Goal: Information Seeking & Learning: Stay updated

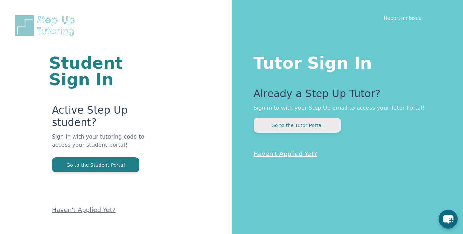
click at [294, 125] on button "Go to the Tutor Portal" at bounding box center [297, 124] width 87 height 15
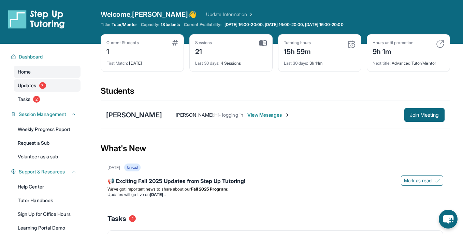
click at [30, 80] on link "Updates 7" at bounding box center [47, 85] width 67 height 12
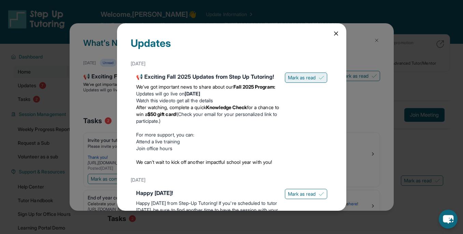
click at [299, 78] on span "Mark as read" at bounding box center [302, 77] width 28 height 7
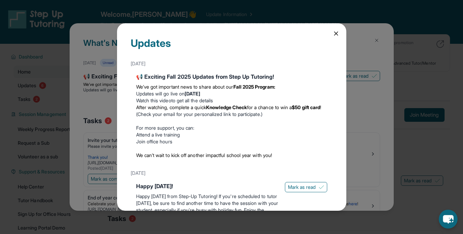
click at [299, 78] on div "📢 Exciting Fall 2025 Updates from Step Up Tutoring!" at bounding box center [231, 76] width 191 height 8
click at [299, 187] on span "Mark as read" at bounding box center [302, 186] width 28 height 7
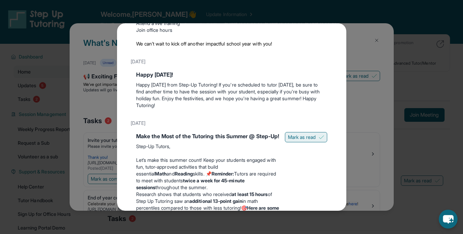
click at [307, 135] on span "Mark as read" at bounding box center [302, 136] width 28 height 7
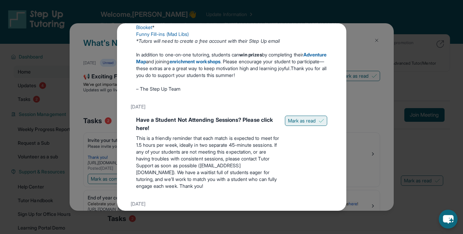
click at [307, 126] on button "Mark as read" at bounding box center [306, 120] width 42 height 10
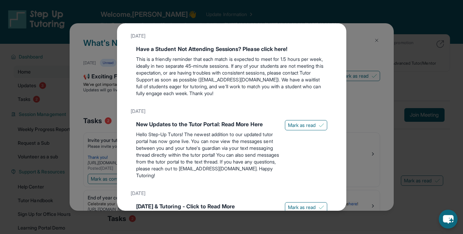
click at [307, 128] on span "Mark as read" at bounding box center [302, 125] width 28 height 7
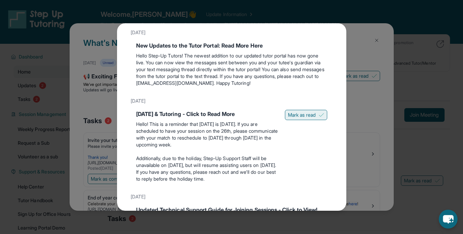
click at [309, 118] on span "Mark as read" at bounding box center [302, 114] width 28 height 7
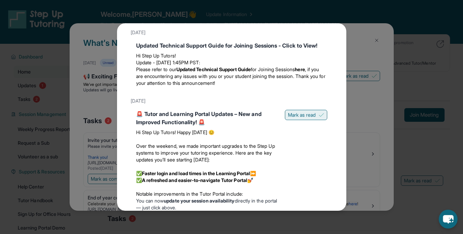
scroll to position [672, 0]
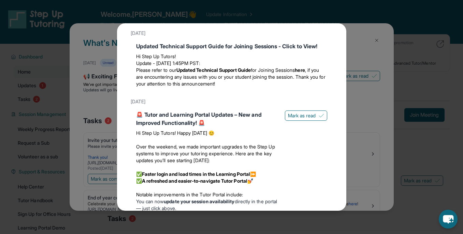
click at [310, 129] on div "🚨 Tutor and Learning Portal Updates – New and Improved Functionality! 🚨 Hi Step…" at bounding box center [231, 227] width 191 height 234
click at [310, 119] on span "Mark as read" at bounding box center [302, 115] width 28 height 7
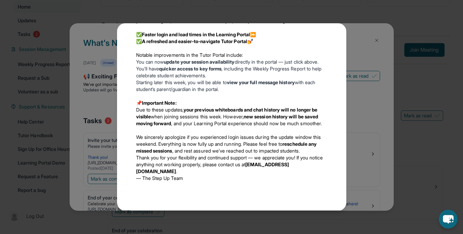
scroll to position [66, 0]
click at [340, 42] on div "Updates [DATE] 📢 Exciting Fall 2025 Updates from Step Up Tutoring! We’ve got im…" at bounding box center [231, 116] width 229 height 187
click at [365, 42] on div "Updates [DATE] 📢 Exciting Fall 2025 Updates from Step Up Tutoring! We’ve got im…" at bounding box center [231, 117] width 463 height 234
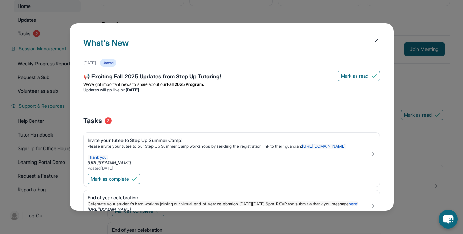
click at [378, 42] on img at bounding box center [376, 40] width 5 height 5
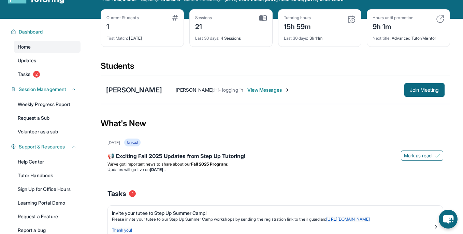
scroll to position [27, 0]
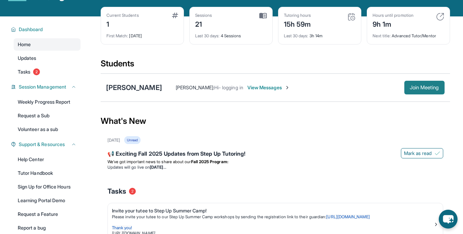
click at [419, 91] on button "Join Meeting" at bounding box center [425, 88] width 40 height 14
